Goal: Task Accomplishment & Management: Complete application form

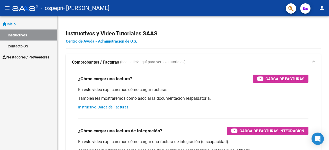
click at [19, 58] on span "Prestadores / Proveedores" at bounding box center [26, 57] width 47 height 6
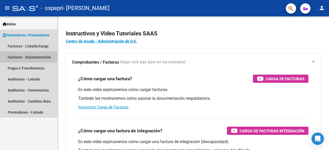
click at [19, 58] on link "Facturas - Documentación" at bounding box center [28, 57] width 57 height 11
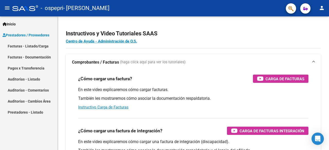
click at [29, 46] on link "Facturas - Listado/Carga" at bounding box center [28, 46] width 57 height 11
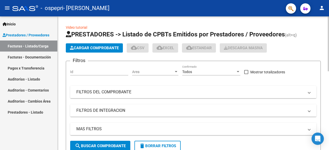
click at [82, 50] on span "Cargar Comprobante" at bounding box center [94, 48] width 49 height 5
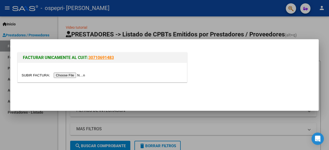
click at [68, 79] on div at bounding box center [102, 72] width 169 height 19
click at [71, 74] on input "file" at bounding box center [54, 75] width 65 height 5
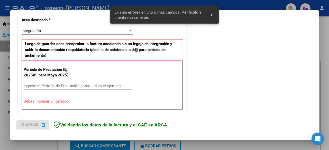
scroll to position [125, 0]
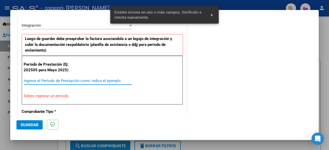
click at [39, 79] on input "Ingrese el Período de Prestación como indica el ejemplo" at bounding box center [78, 81] width 108 height 5
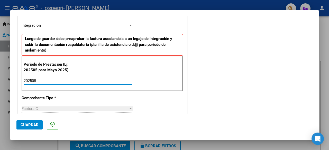
type input "202508"
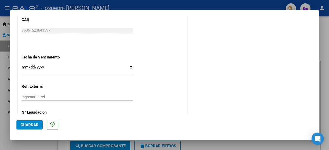
scroll to position [345, 0]
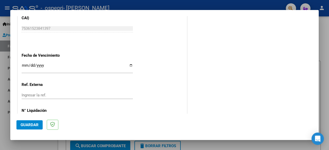
click at [130, 63] on input "Ingresar la fecha" at bounding box center [77, 67] width 111 height 8
type input "[DATE]"
click at [39, 124] on button "Guardar" at bounding box center [29, 124] width 26 height 9
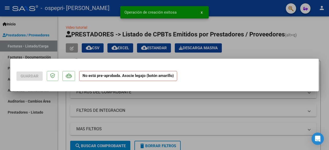
scroll to position [0, 0]
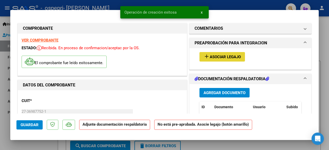
click at [212, 59] on button "add Asociar Legajo" at bounding box center [221, 57] width 45 height 10
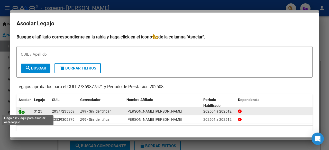
click at [24, 111] on icon at bounding box center [21, 111] width 6 height 6
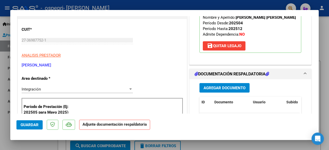
scroll to position [91, 0]
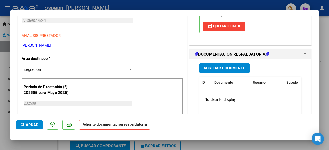
click at [221, 68] on span "Agregar Documento" at bounding box center [224, 68] width 42 height 5
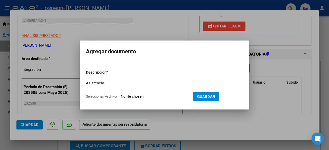
type input "Asistencia"
click at [142, 100] on form "Descripcion * Asistencia Escriba aquí una descripcion Seleccionar Archivo Guard…" at bounding box center [164, 84] width 157 height 37
click at [142, 99] on form "Descripcion * Asistencia Escriba aquí una descripcion Seleccionar Archivo Guard…" at bounding box center [164, 84] width 157 height 37
click at [145, 97] on input "Seleccionar Archivo" at bounding box center [155, 97] width 68 height 5
type input "C:\fakepath\Asistencia [PERSON_NAME], psp, [PERSON_NAME].pdf"
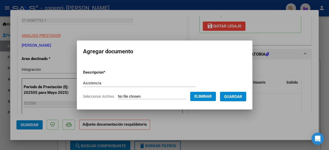
click at [230, 95] on span "Guardar" at bounding box center [233, 97] width 18 height 5
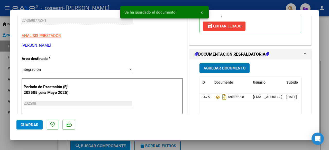
click at [30, 125] on span "Guardar" at bounding box center [30, 125] width 18 height 5
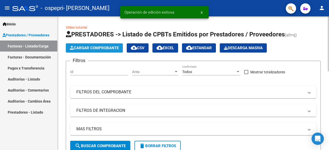
click at [110, 49] on span "Cargar Comprobante" at bounding box center [94, 48] width 49 height 5
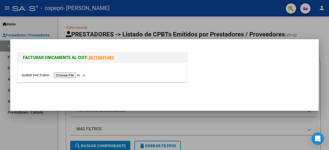
click at [70, 74] on input "file" at bounding box center [54, 75] width 65 height 5
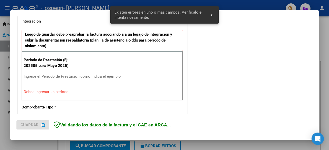
scroll to position [135, 0]
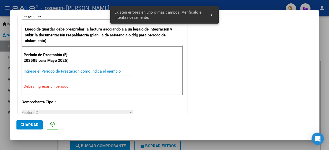
click at [64, 71] on input "Ingrese el Período de Prestación como indica el ejemplo" at bounding box center [78, 71] width 108 height 5
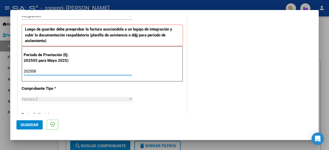
type input "202508"
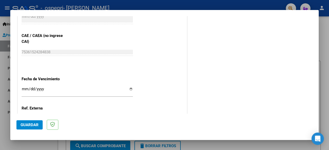
scroll to position [322, 0]
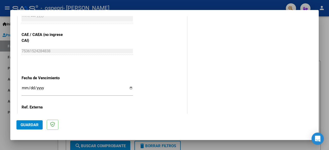
click at [128, 86] on input "Ingresar la fecha" at bounding box center [77, 90] width 111 height 8
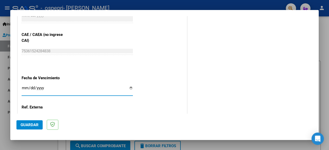
type input "[DATE]"
click at [33, 127] on span "Guardar" at bounding box center [30, 125] width 18 height 5
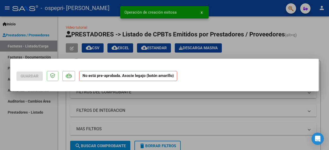
scroll to position [0, 0]
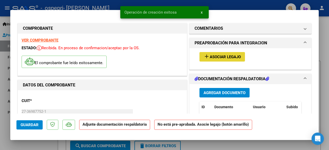
click at [217, 56] on span "Asociar Legajo" at bounding box center [225, 57] width 31 height 5
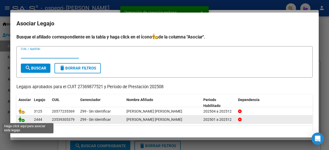
click at [22, 121] on icon at bounding box center [21, 120] width 6 height 6
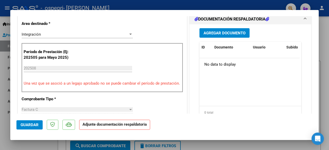
scroll to position [130, 0]
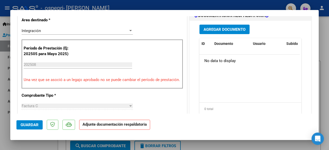
click at [231, 30] on span "Agregar Documento" at bounding box center [224, 29] width 42 height 5
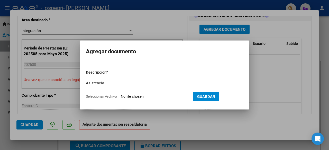
type input "Asistencia"
click at [131, 97] on input "Seleccionar Archivo" at bounding box center [155, 97] width 68 height 5
type input "C:\fakepath\Asistencia psp [GEOGRAPHIC_DATA] agosto.pdf"
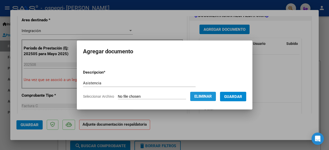
click at [202, 93] on button "Eliminar" at bounding box center [203, 96] width 26 height 9
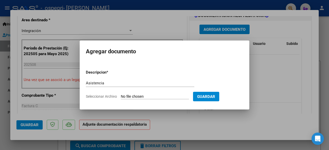
click at [133, 97] on input "Seleccionar Archivo" at bounding box center [155, 97] width 68 height 5
type input "C:\fakepath\Asistencia psp [GEOGRAPHIC_DATA] agosto.pdf"
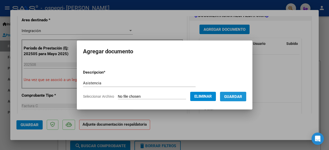
click at [233, 98] on span "Guardar" at bounding box center [233, 97] width 18 height 5
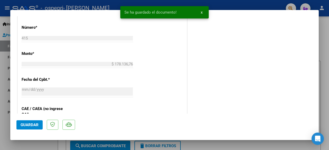
scroll to position [367, 0]
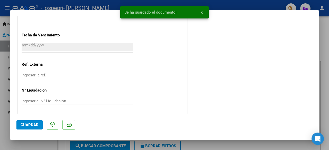
click at [25, 124] on span "Guardar" at bounding box center [30, 125] width 18 height 5
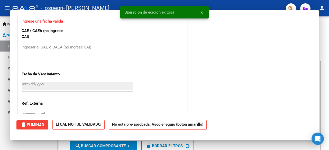
scroll to position [0, 0]
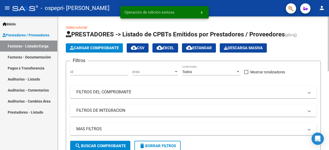
drag, startPoint x: 327, startPoint y: 36, endPoint x: 327, endPoint y: 69, distance: 32.6
click at [39, 57] on link "Facturas - Documentación" at bounding box center [28, 57] width 57 height 11
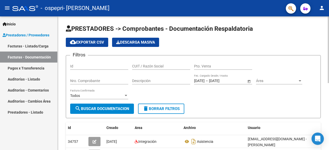
click at [299, 41] on div "cloud_download Exportar CSV Descarga Masiva" at bounding box center [193, 42] width 255 height 9
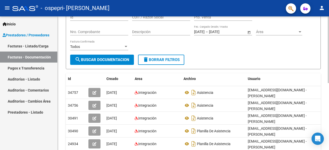
click at [327, 65] on div "PRESTADORES -> Comprobantes - Documentación Respaldatoria cloud_download Export…" at bounding box center [194, 106] width 273 height 278
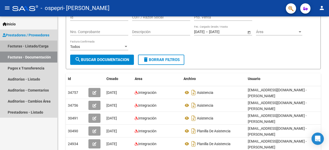
click at [37, 48] on link "Facturas - Listado/Carga" at bounding box center [28, 46] width 57 height 11
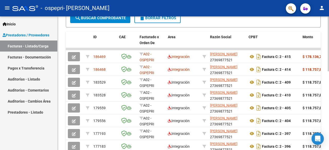
scroll to position [128, 0]
